Goal: Find specific page/section: Find specific page/section

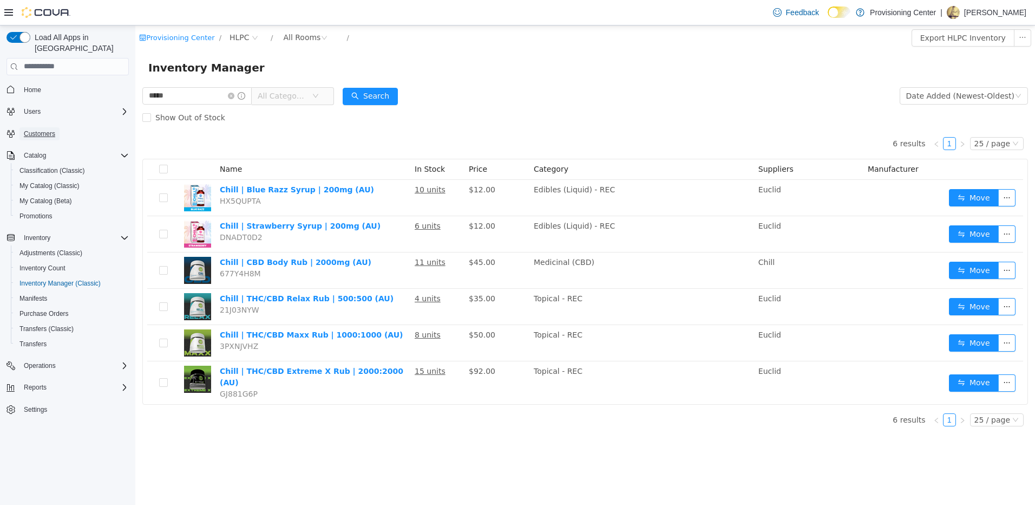
click at [40, 129] on span "Customers" at bounding box center [39, 133] width 31 height 9
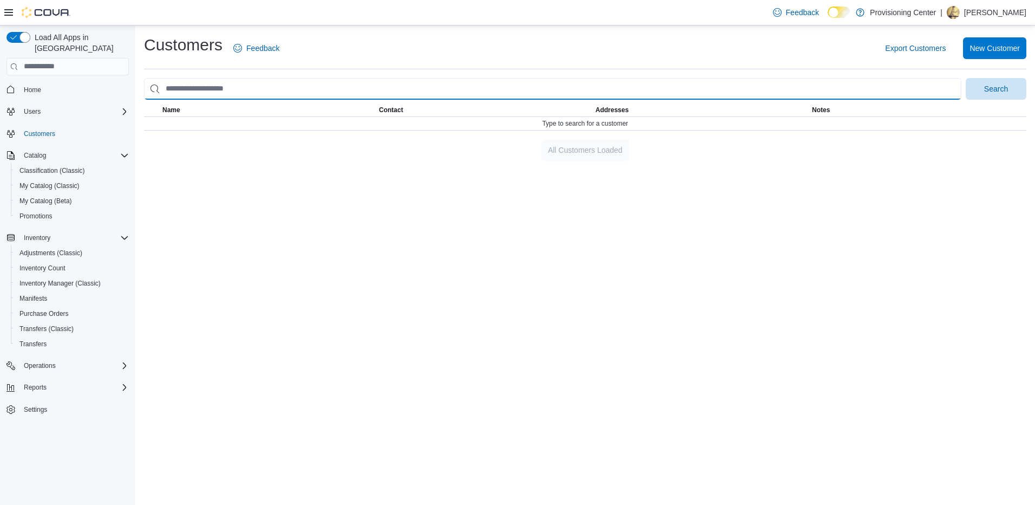
click at [180, 83] on input "search" at bounding box center [552, 89] width 817 height 22
click at [966, 78] on button "Search" at bounding box center [996, 89] width 61 height 22
drag, startPoint x: 179, startPoint y: 88, endPoint x: 108, endPoint y: 82, distance: 71.2
click at [108, 82] on div "**********" at bounding box center [517, 264] width 1035 height 479
type input "*******"
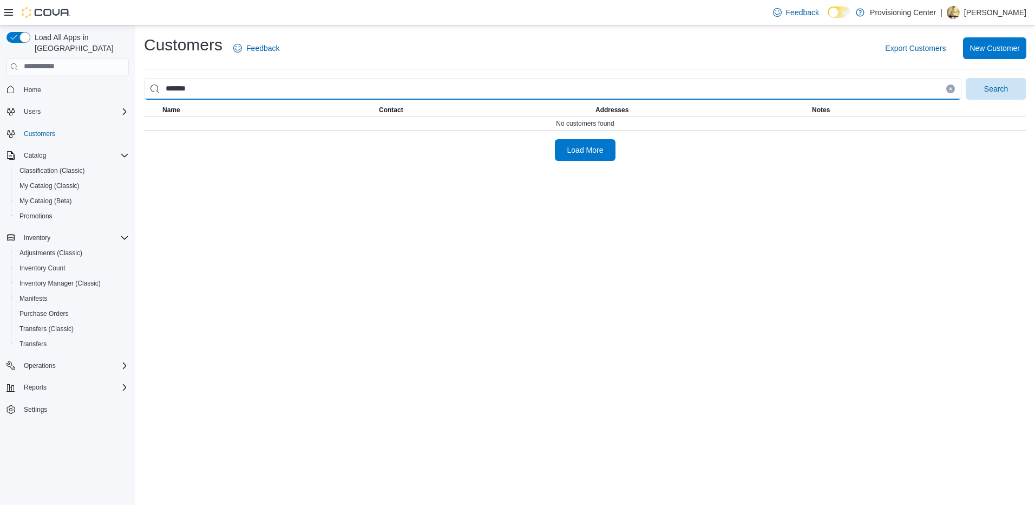
click at [966, 78] on button "Search" at bounding box center [996, 89] width 61 height 22
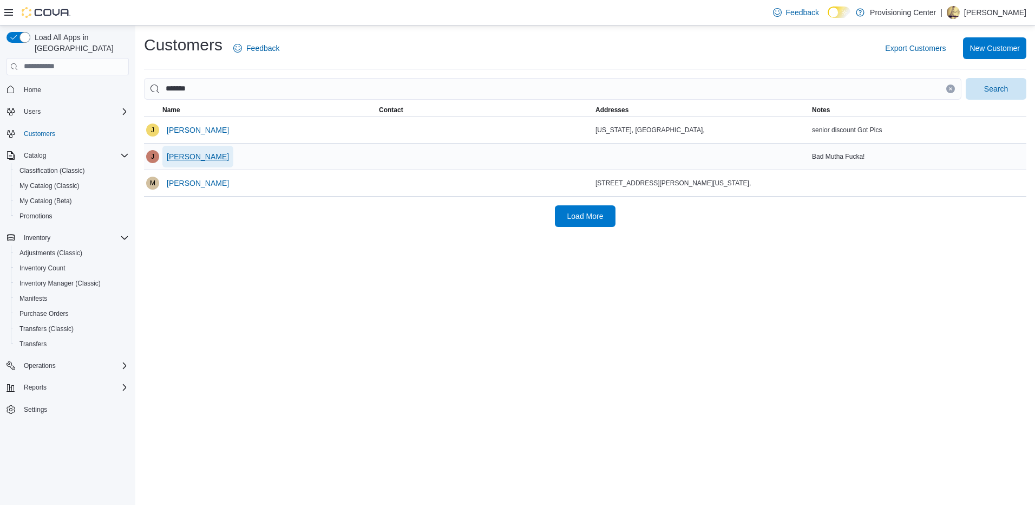
click at [187, 152] on span "[PERSON_NAME]" at bounding box center [198, 156] width 62 height 11
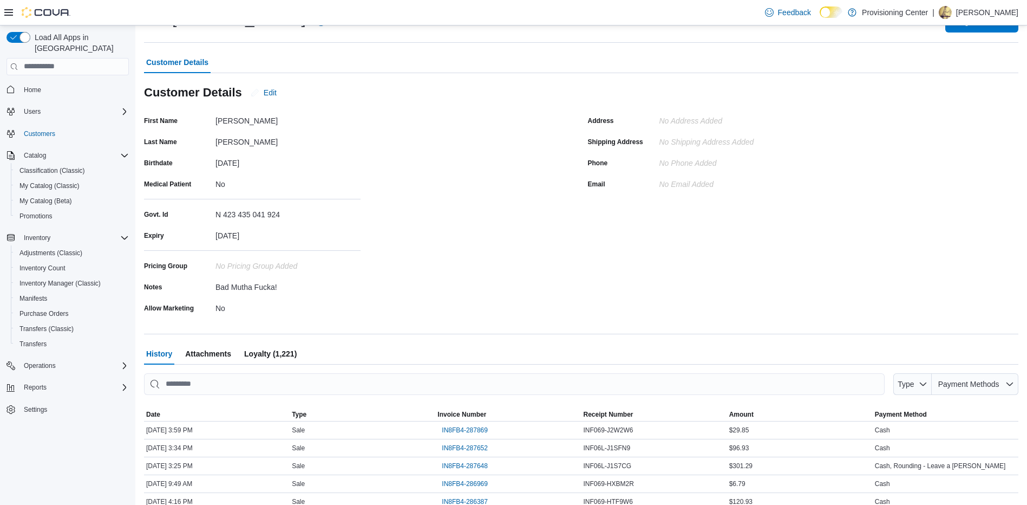
scroll to position [162, 0]
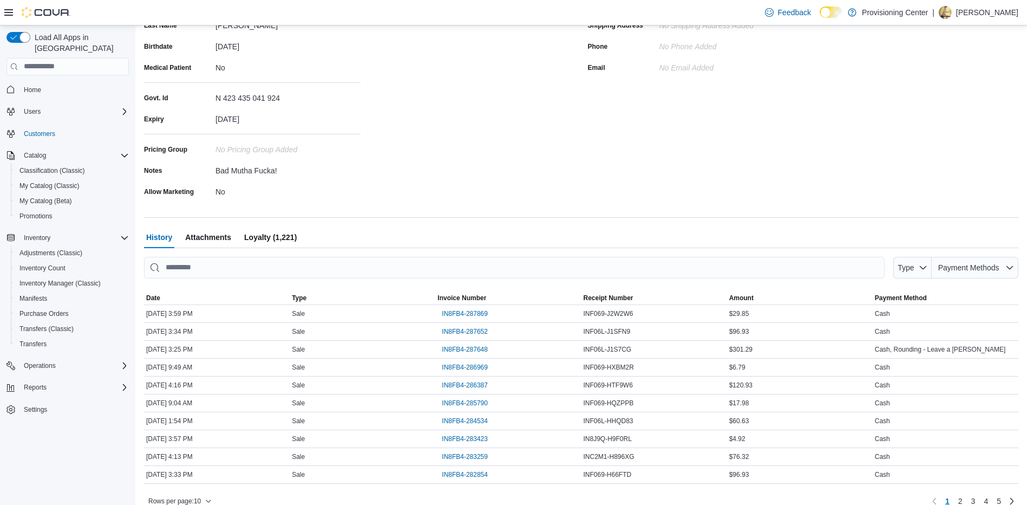
click at [257, 240] on span "Loyalty (1,221)" at bounding box center [270, 237] width 53 height 22
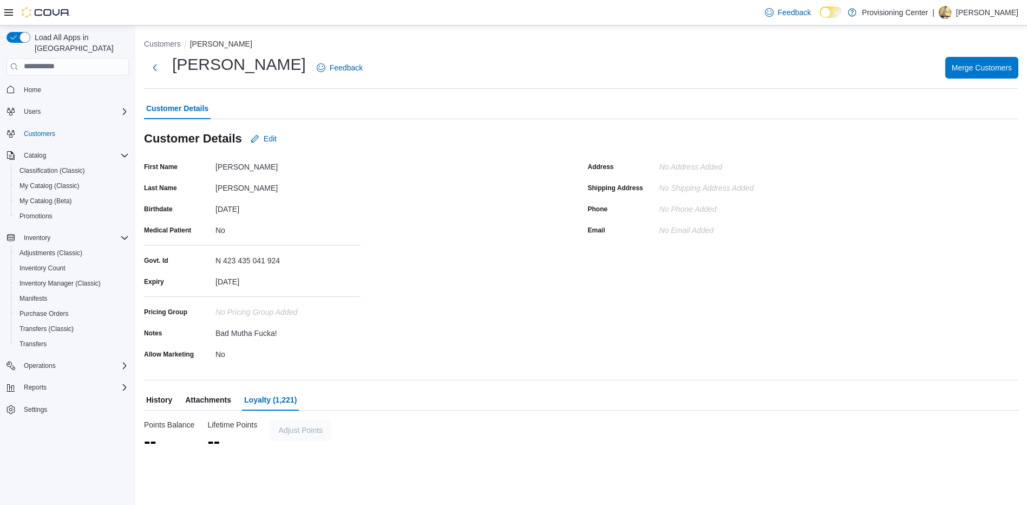
scroll to position [0, 0]
click at [205, 400] on span "Attachments" at bounding box center [208, 400] width 46 height 22
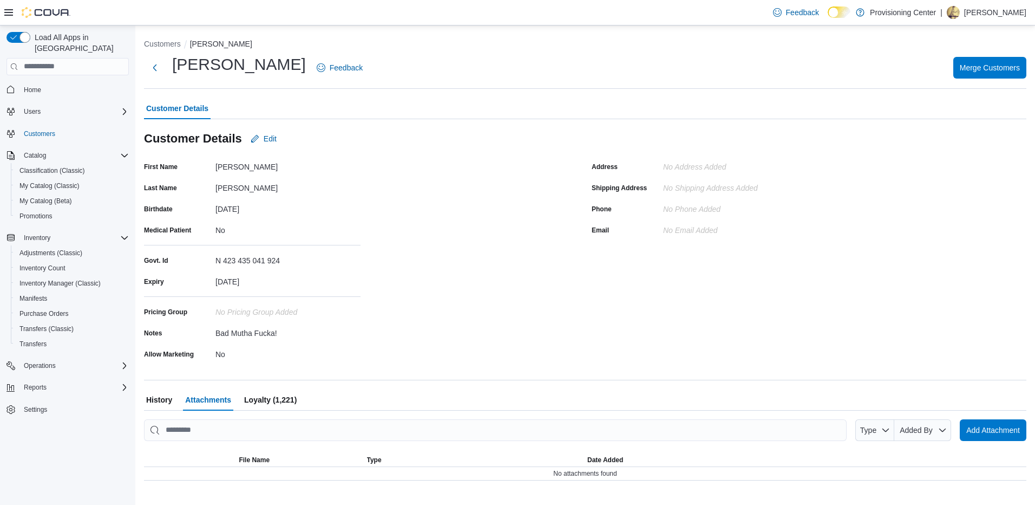
click at [153, 398] on span "History" at bounding box center [159, 400] width 26 height 22
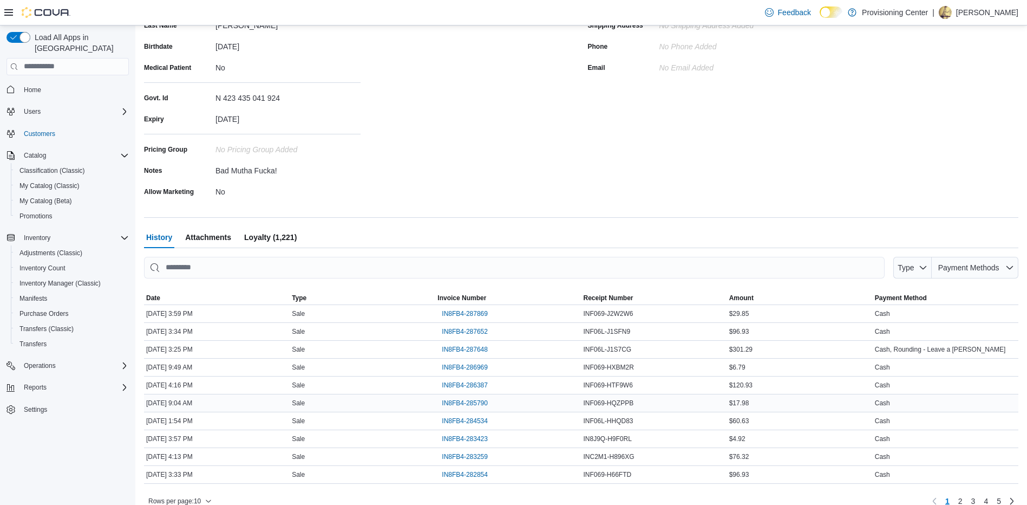
scroll to position [176, 0]
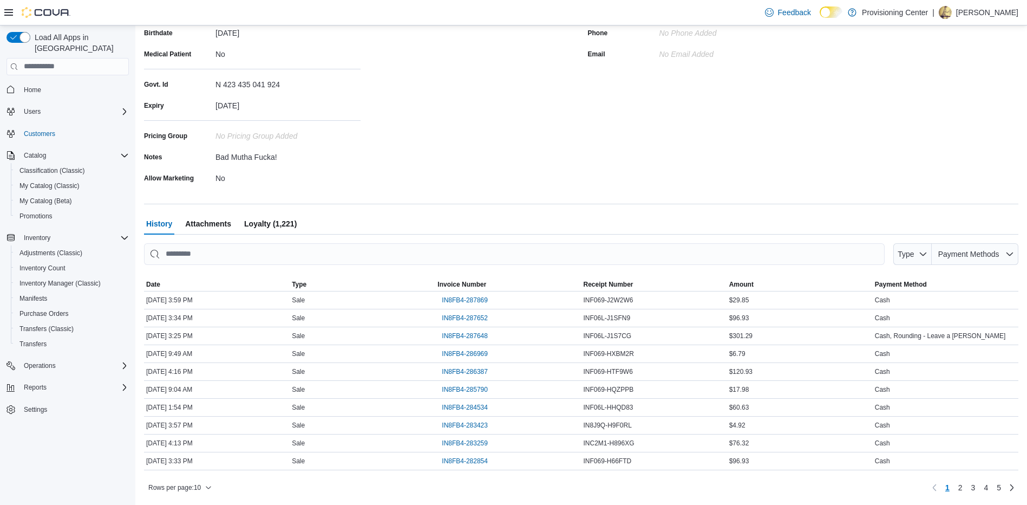
click at [267, 216] on span "Loyalty (1,221)" at bounding box center [270, 224] width 53 height 22
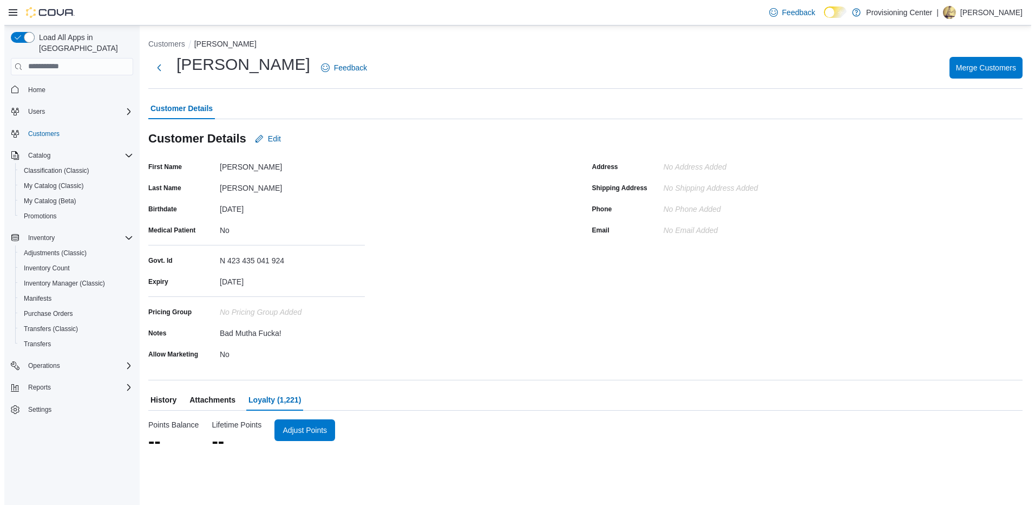
scroll to position [0, 0]
